Goal: Task Accomplishment & Management: Manage account settings

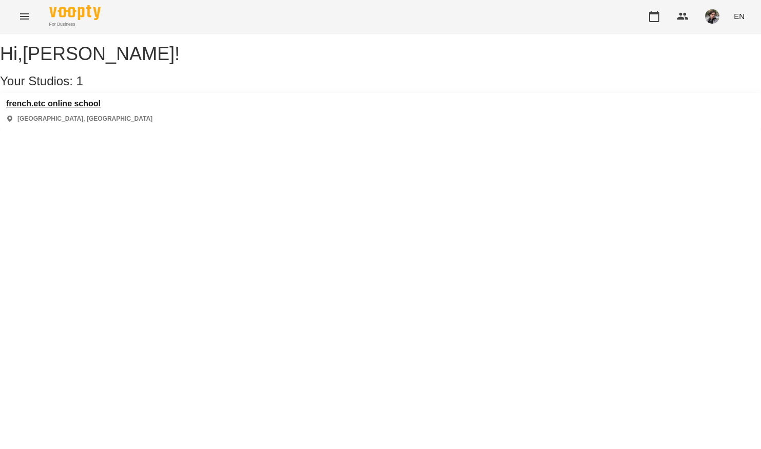
click at [107, 108] on h3 "french.etc online school" at bounding box center [79, 103] width 146 height 9
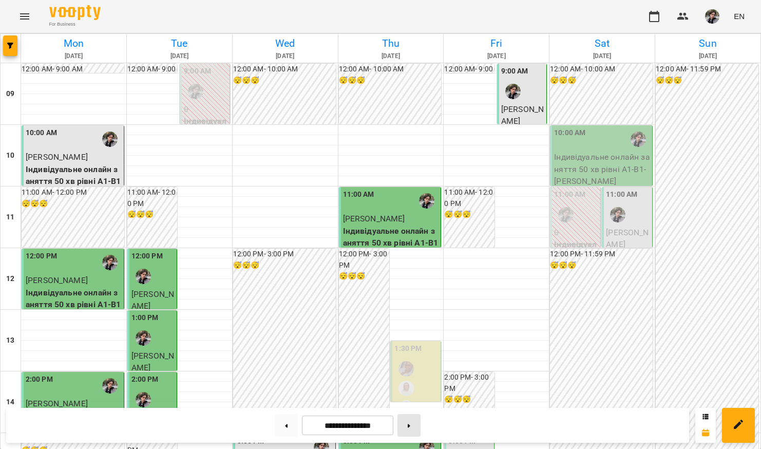
click at [417, 429] on button at bounding box center [409, 425] width 23 height 23
type input "**********"
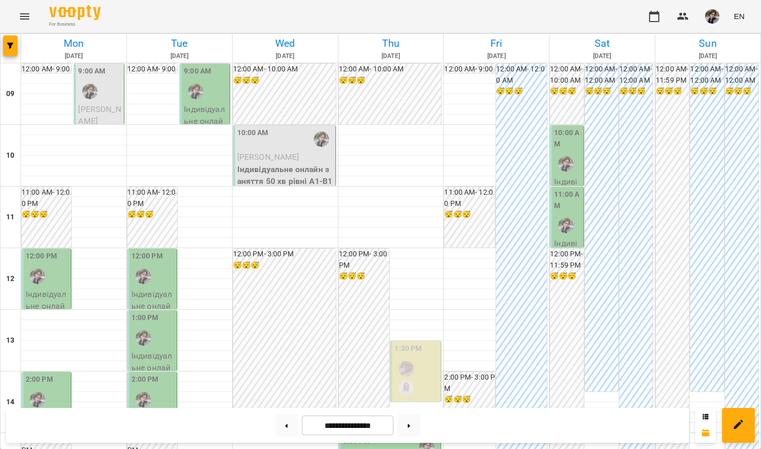
click at [101, 114] on p "[PERSON_NAME]" at bounding box center [99, 115] width 43 height 24
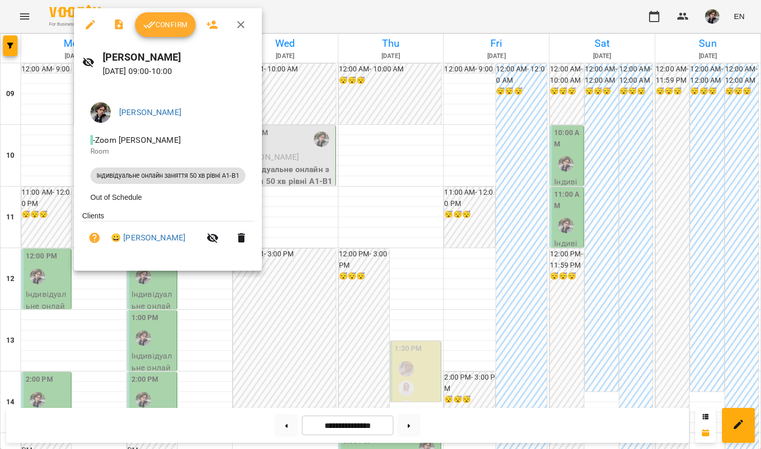
click at [47, 278] on div at bounding box center [380, 224] width 761 height 449
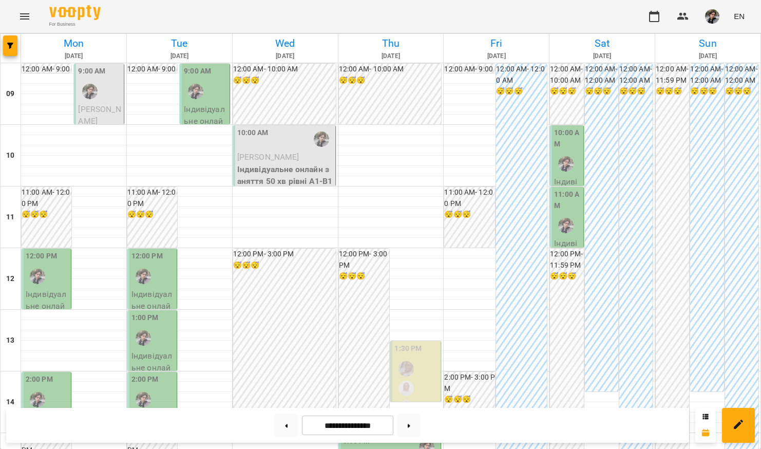
click at [52, 289] on p "Індивідуальне онлайн заняття 50 хв рівні А1-В1 - [PERSON_NAME]" at bounding box center [47, 330] width 43 height 85
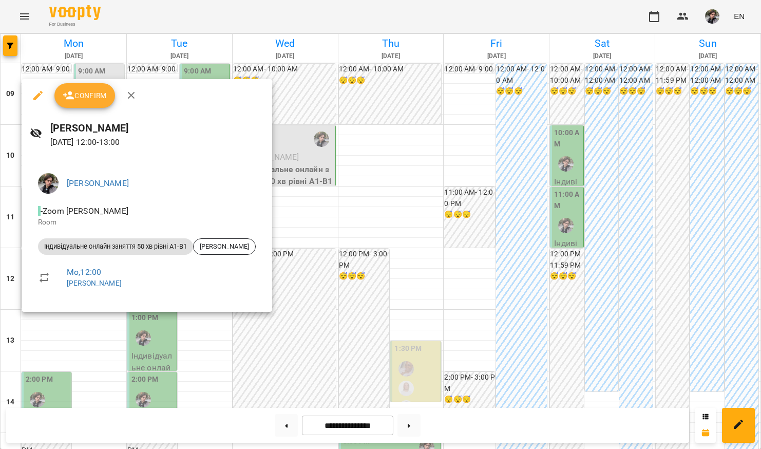
click at [52, 386] on div at bounding box center [380, 224] width 761 height 449
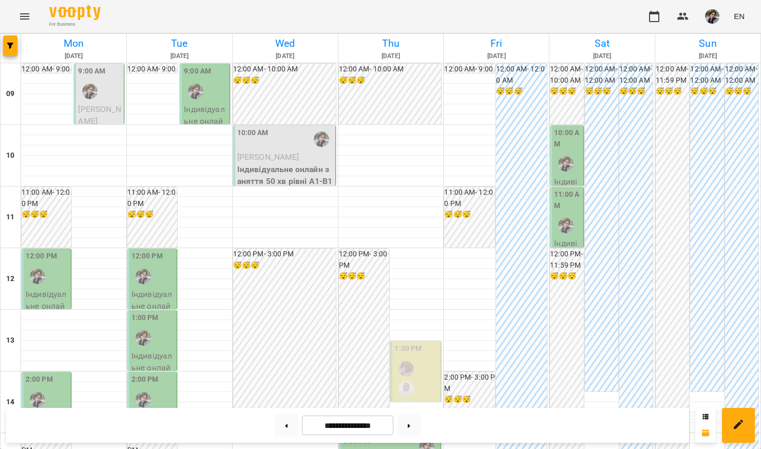
click at [59, 386] on div "2:00 PM" at bounding box center [47, 393] width 43 height 38
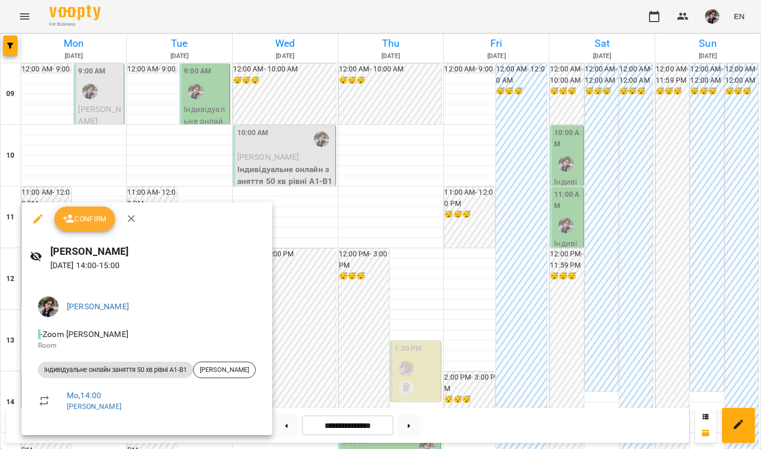
click at [181, 122] on div at bounding box center [380, 224] width 761 height 449
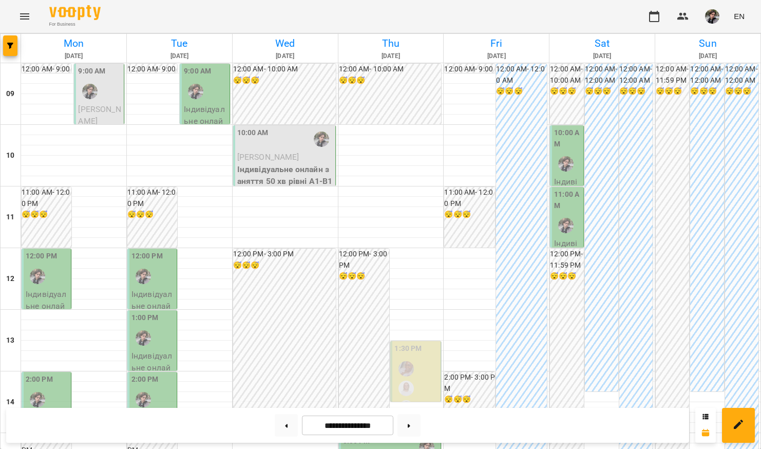
click at [204, 104] on p "Індивідуальне онлайн заняття 50 хв рівні А1-В1 - [PERSON_NAME]" at bounding box center [205, 145] width 43 height 85
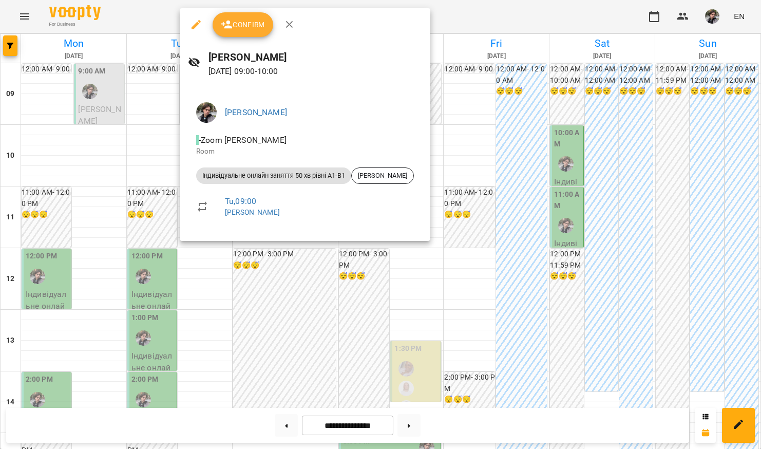
click at [142, 173] on div at bounding box center [380, 224] width 761 height 449
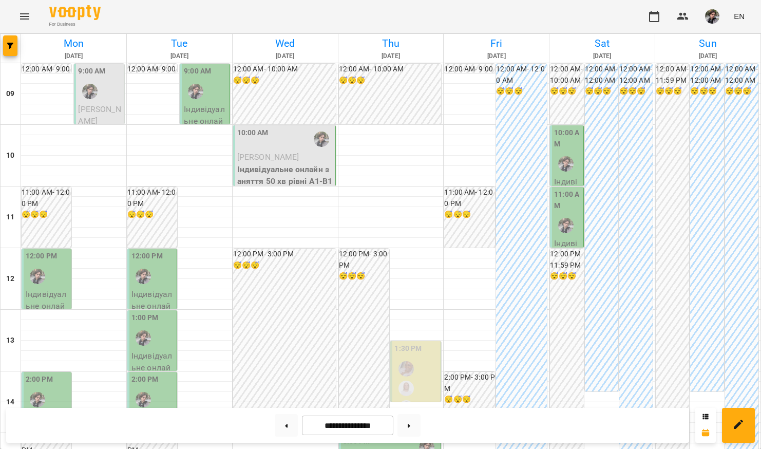
scroll to position [117, 0]
click at [165, 251] on div "12:00 PM" at bounding box center [153, 270] width 43 height 38
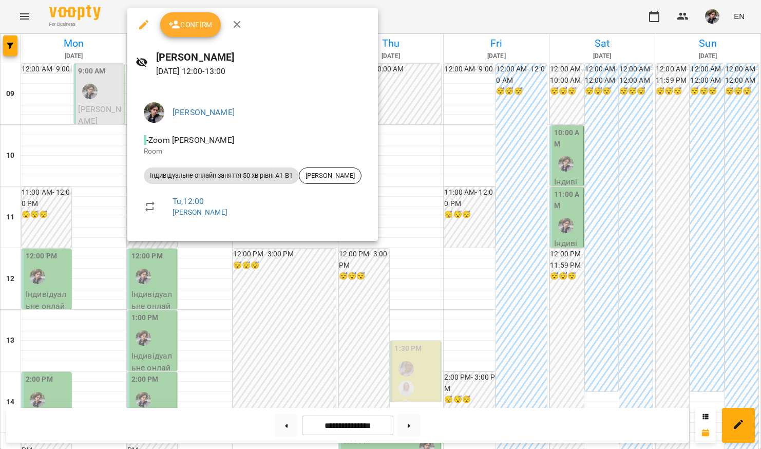
click at [107, 273] on div at bounding box center [380, 224] width 761 height 449
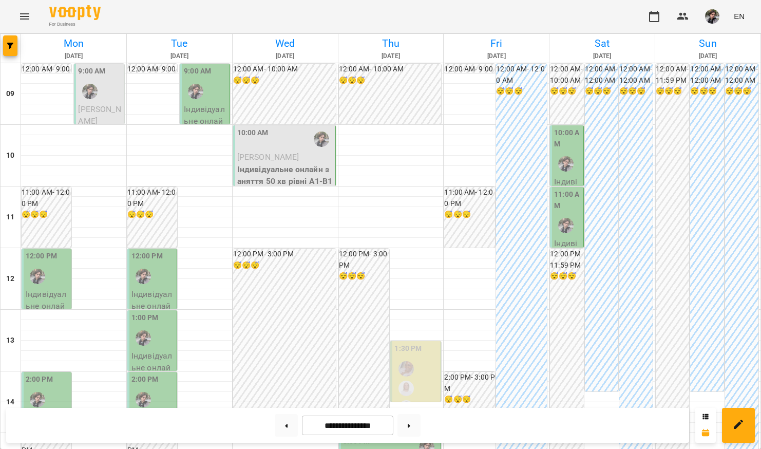
click at [162, 350] on p "Індивідуальне онлайн заняття 50 хв рівні А1-В1 - [PERSON_NAME]" at bounding box center [153, 392] width 43 height 85
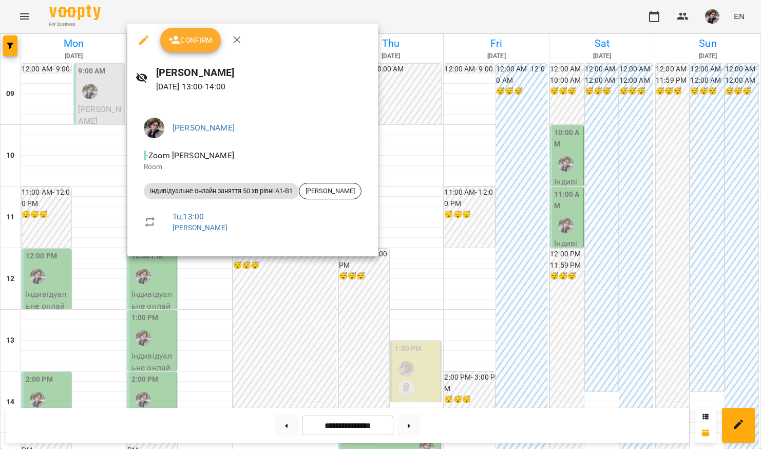
click at [86, 232] on div at bounding box center [380, 224] width 761 height 449
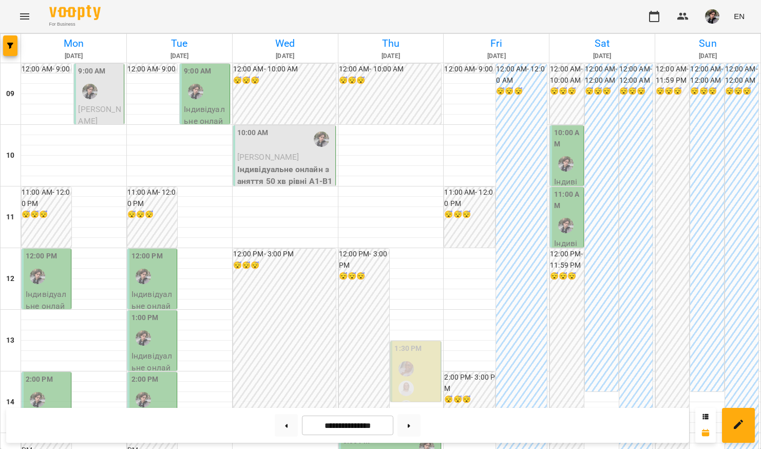
click at [165, 412] on p "Індивідуальне онлайн заняття 50 хв рівні А1-В1 - [PERSON_NAME]" at bounding box center [153, 454] width 43 height 85
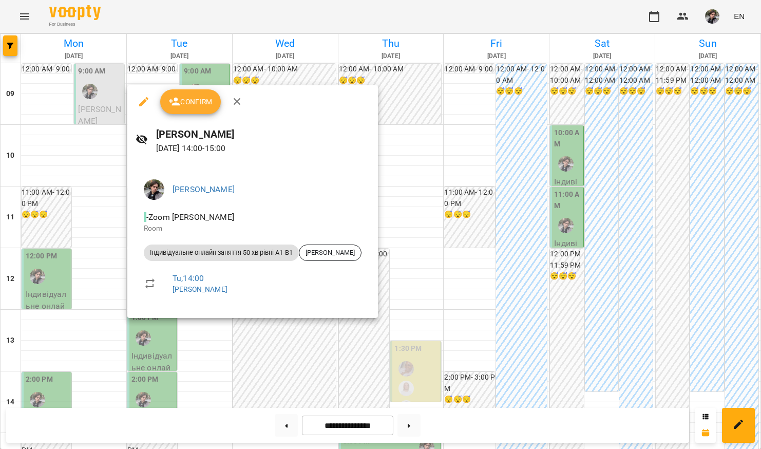
click at [88, 221] on div at bounding box center [380, 224] width 761 height 449
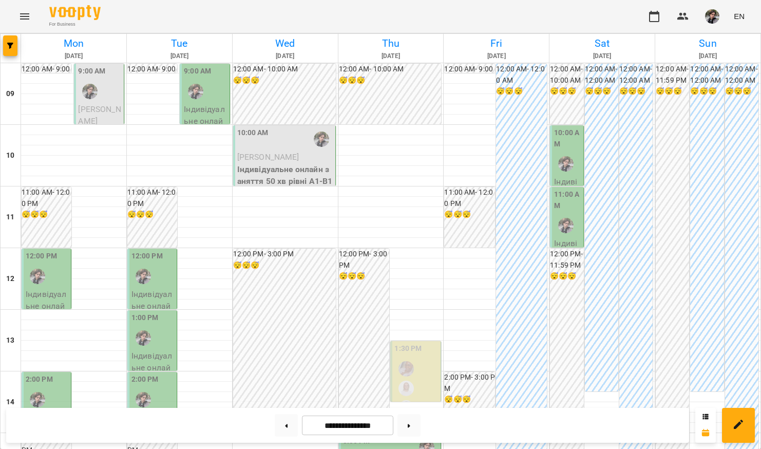
scroll to position [0, 0]
click at [284, 166] on p "Індивідуальне онлайн заняття 50 хв рівні А1-В1" at bounding box center [285, 175] width 96 height 24
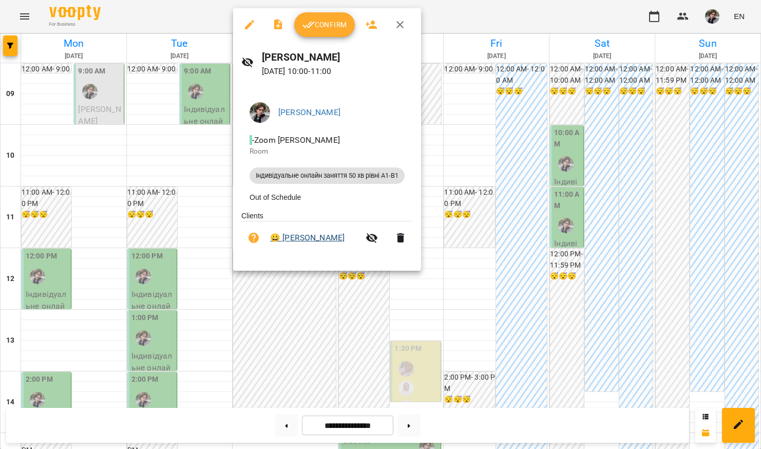
click at [342, 244] on link "😀 [PERSON_NAME]" at bounding box center [307, 238] width 74 height 12
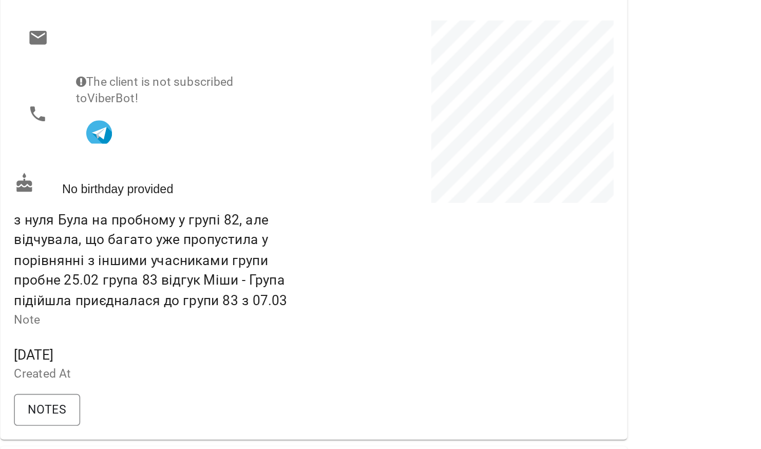
scroll to position [1, 0]
